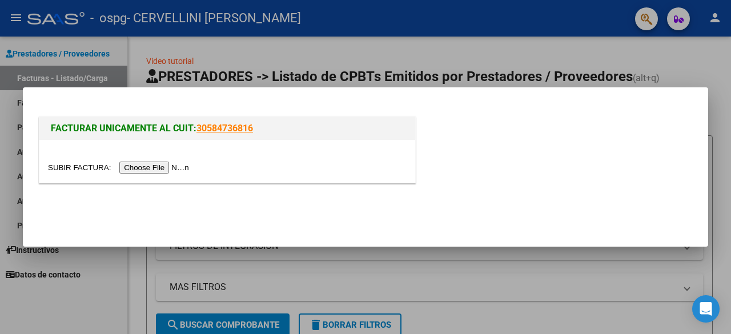
click at [160, 168] on input "file" at bounding box center [120, 168] width 144 height 12
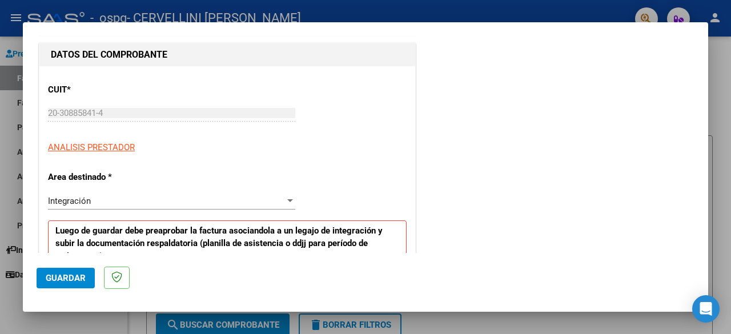
scroll to position [114, 0]
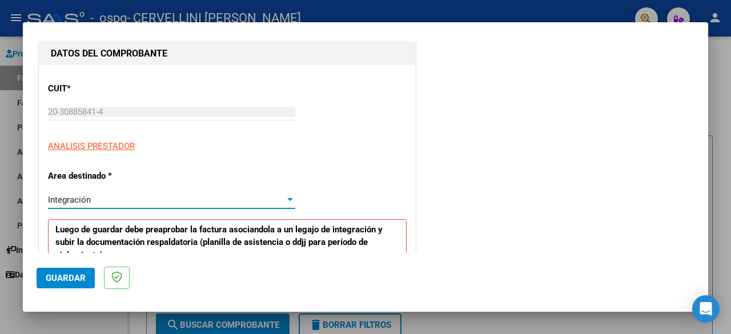
click at [231, 203] on div "Integración" at bounding box center [166, 200] width 237 height 10
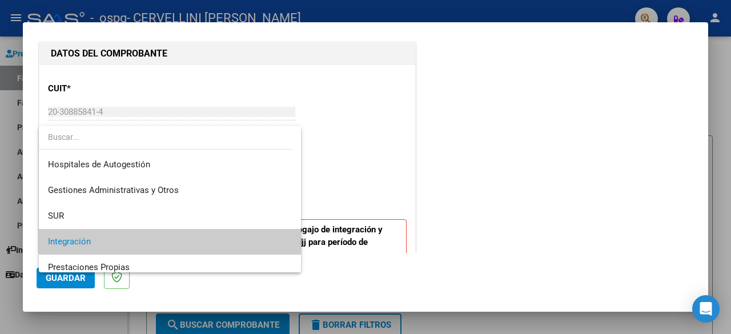
scroll to position [42, 0]
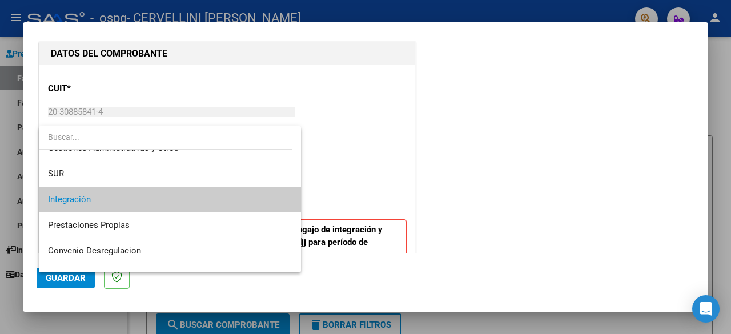
click at [142, 206] on span "Integración" at bounding box center [170, 200] width 244 height 26
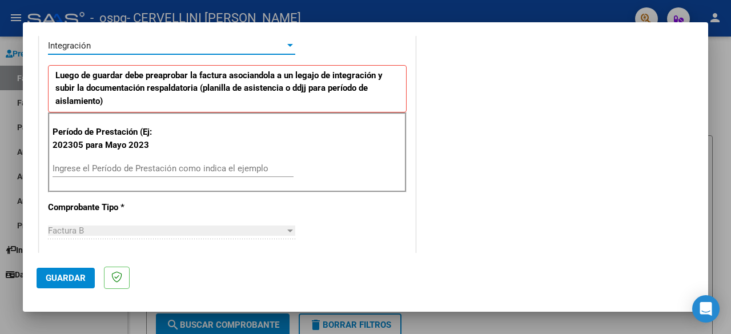
scroll to position [286, 0]
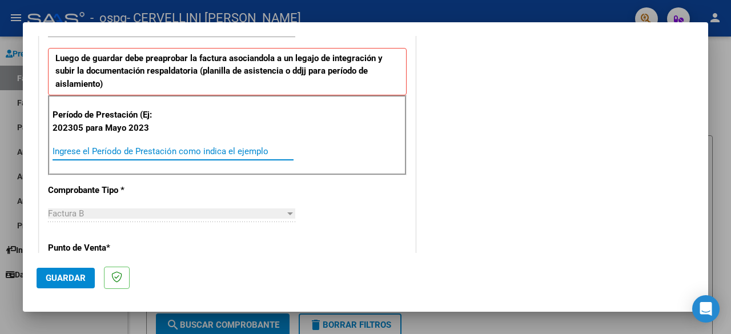
click at [160, 147] on input "Ingrese el Período de Prestación como indica el ejemplo" at bounding box center [173, 151] width 241 height 10
type input "202507"
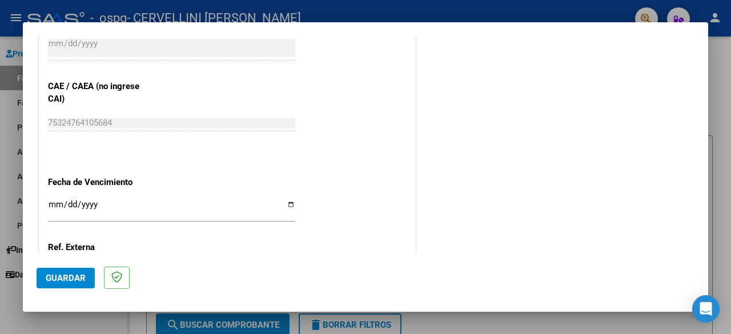
scroll to position [742, 0]
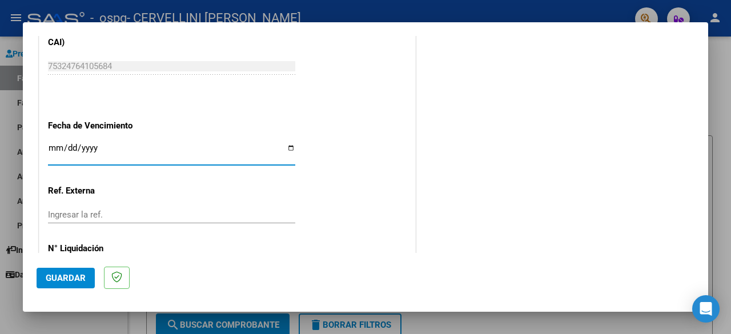
click at [287, 149] on input "Ingresar la fecha" at bounding box center [171, 152] width 247 height 18
type input "[DATE]"
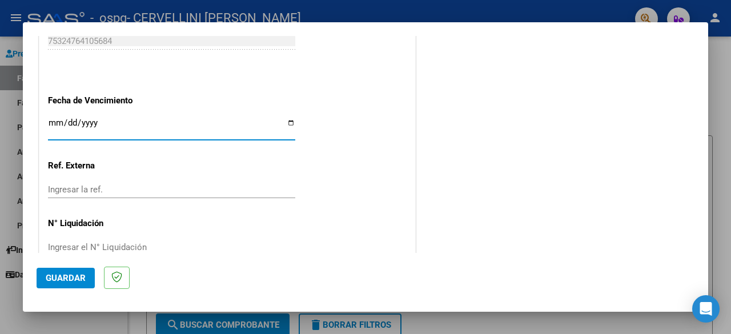
scroll to position [789, 0]
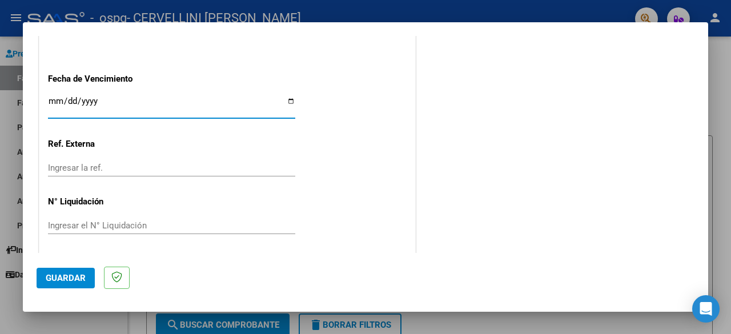
click at [73, 279] on span "Guardar" at bounding box center [66, 278] width 40 height 10
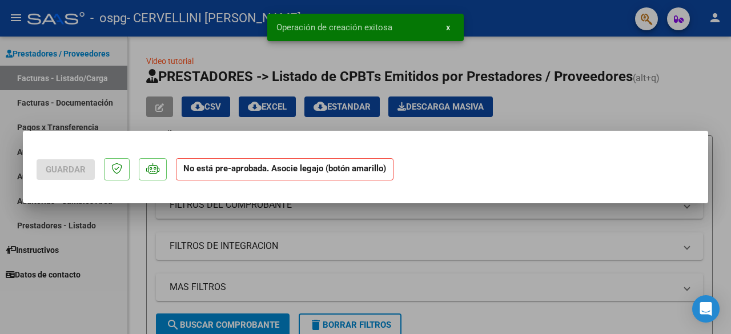
scroll to position [0, 0]
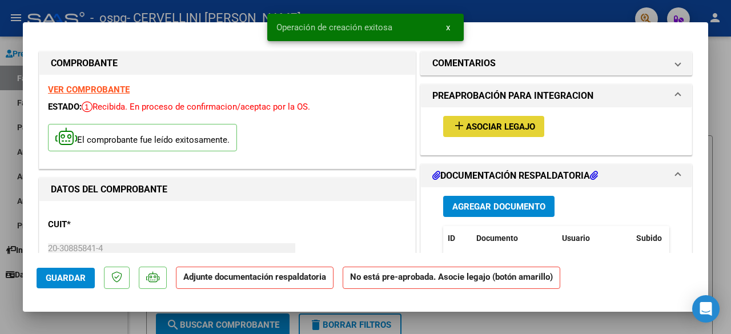
click at [485, 123] on span "Asociar Legajo" at bounding box center [500, 127] width 69 height 10
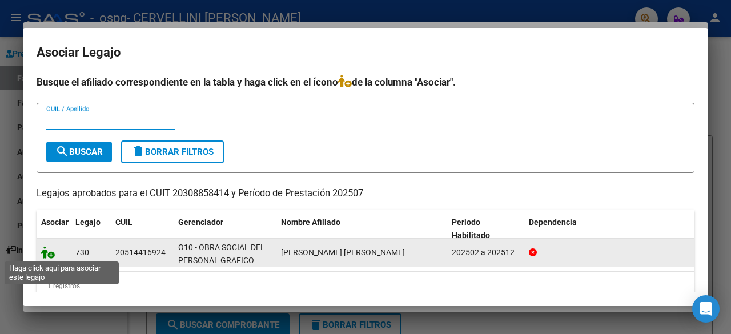
click at [50, 254] on icon at bounding box center [48, 252] width 14 height 13
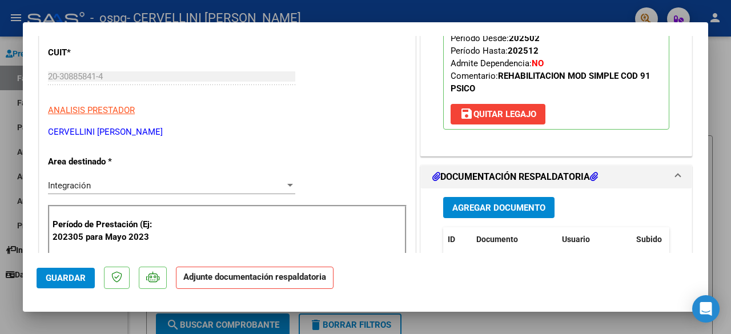
scroll to position [171, 0]
click at [490, 205] on span "Agregar Documento" at bounding box center [498, 208] width 93 height 10
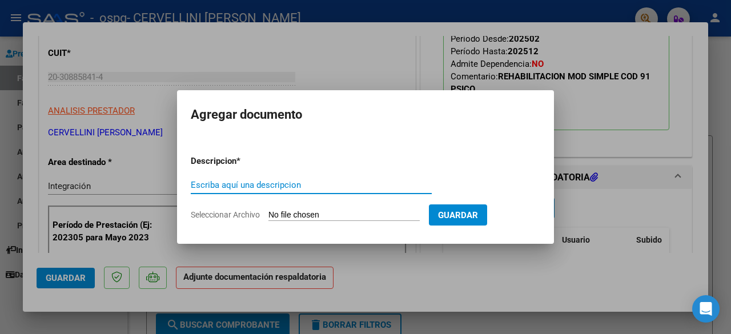
click at [345, 189] on input "Escriba aquí una descripcion" at bounding box center [311, 185] width 241 height 10
click at [342, 196] on div "Escriba aquí una descripcion" at bounding box center [311, 190] width 241 height 28
click at [336, 192] on div "Escriba aquí una descripcion" at bounding box center [311, 184] width 241 height 17
click at [333, 187] on input "Escriba aquí una descripcion" at bounding box center [311, 185] width 241 height 10
type input "planilla asistencia"
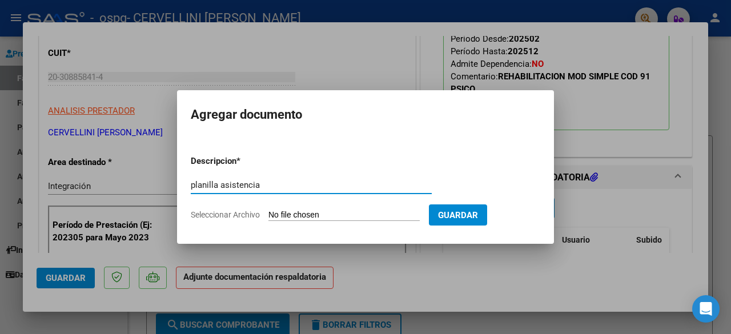
click at [346, 215] on input "Seleccionar Archivo" at bounding box center [343, 215] width 151 height 11
type input "C:\fakepath\[PERSON_NAME] [PERSON_NAME].pdf"
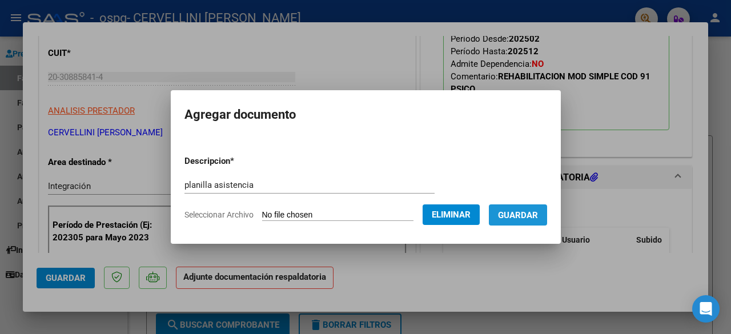
click at [527, 216] on span "Guardar" at bounding box center [518, 215] width 40 height 10
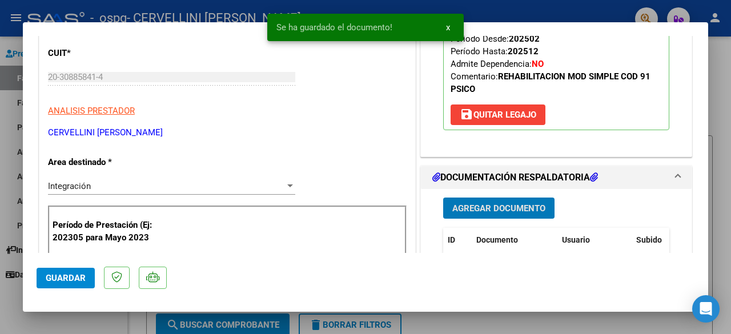
click at [57, 279] on span "Guardar" at bounding box center [66, 278] width 40 height 10
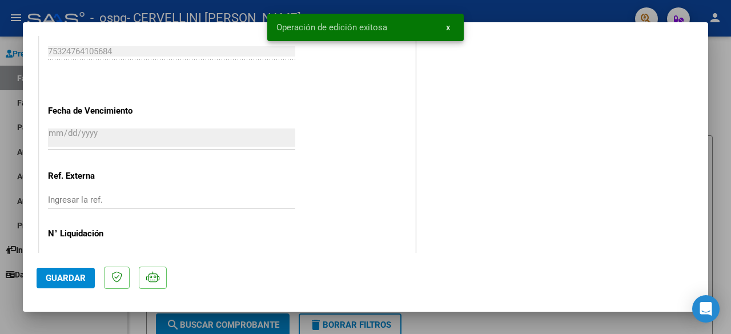
scroll to position [815, 0]
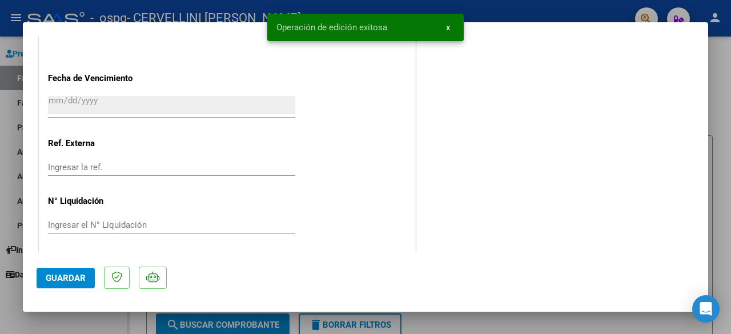
click at [66, 282] on span "Guardar" at bounding box center [66, 278] width 40 height 10
click at [446, 25] on span "x" at bounding box center [448, 27] width 4 height 10
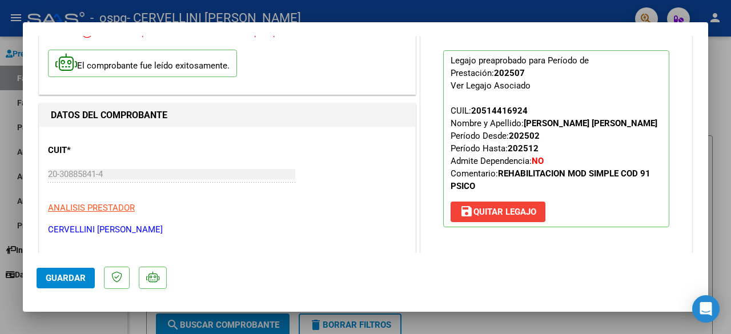
scroll to position [0, 0]
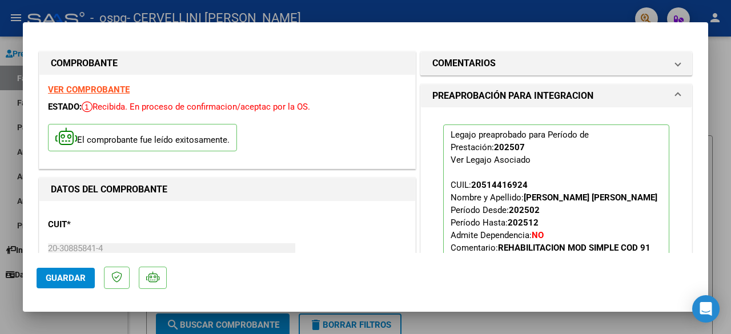
click at [717, 98] on div at bounding box center [365, 167] width 731 height 334
type input "$ 0,00"
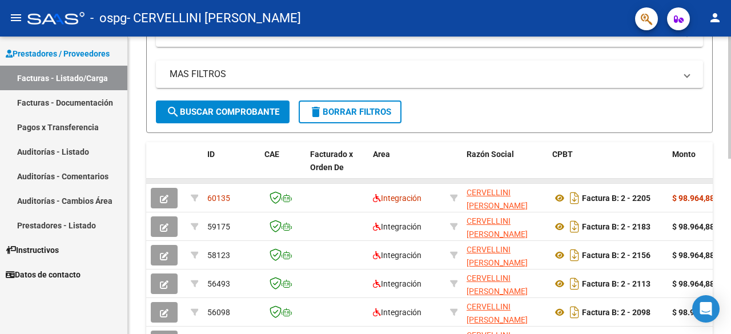
scroll to position [228, 0]
